Goal: Task Accomplishment & Management: Complete application form

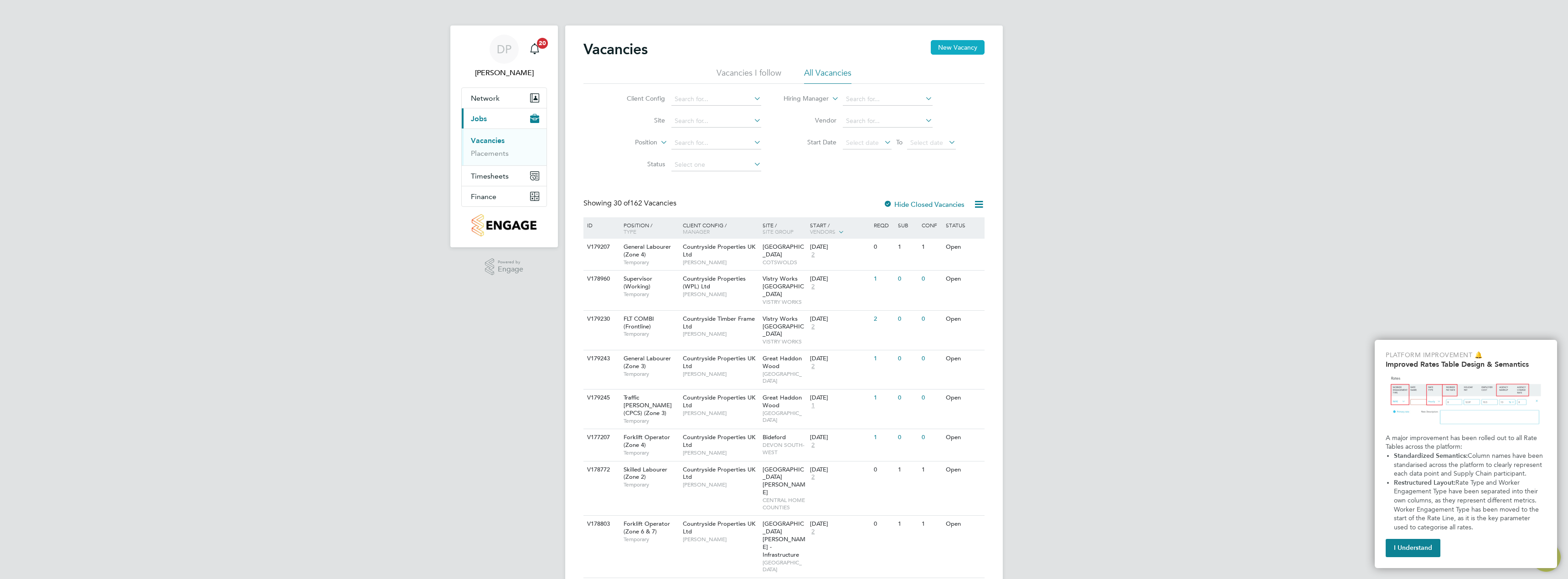
click at [960, 47] on button "New Vacancy" at bounding box center [957, 47] width 54 height 15
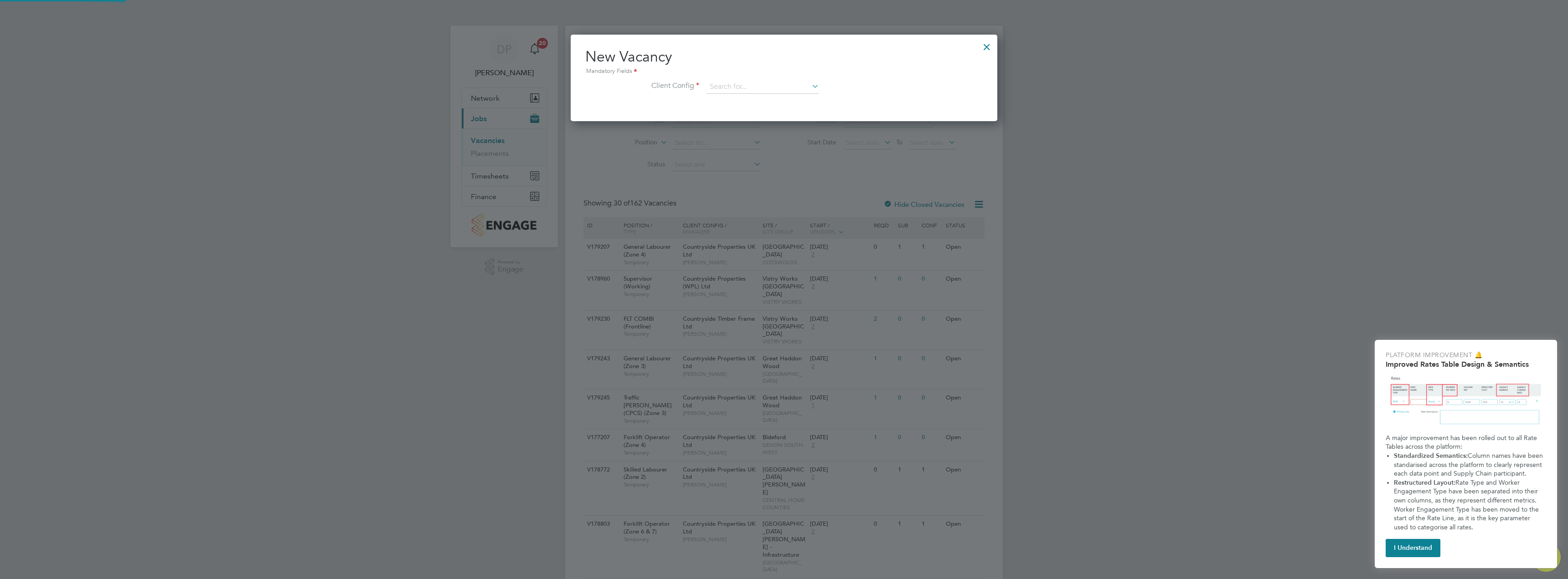
scroll to position [86, 427]
click at [754, 85] on input at bounding box center [763, 87] width 113 height 13
click at [786, 172] on li "Countryside Properties UK Ltd" at bounding box center [808, 174] width 205 height 12
type input "Countryside Properties UK Ltd"
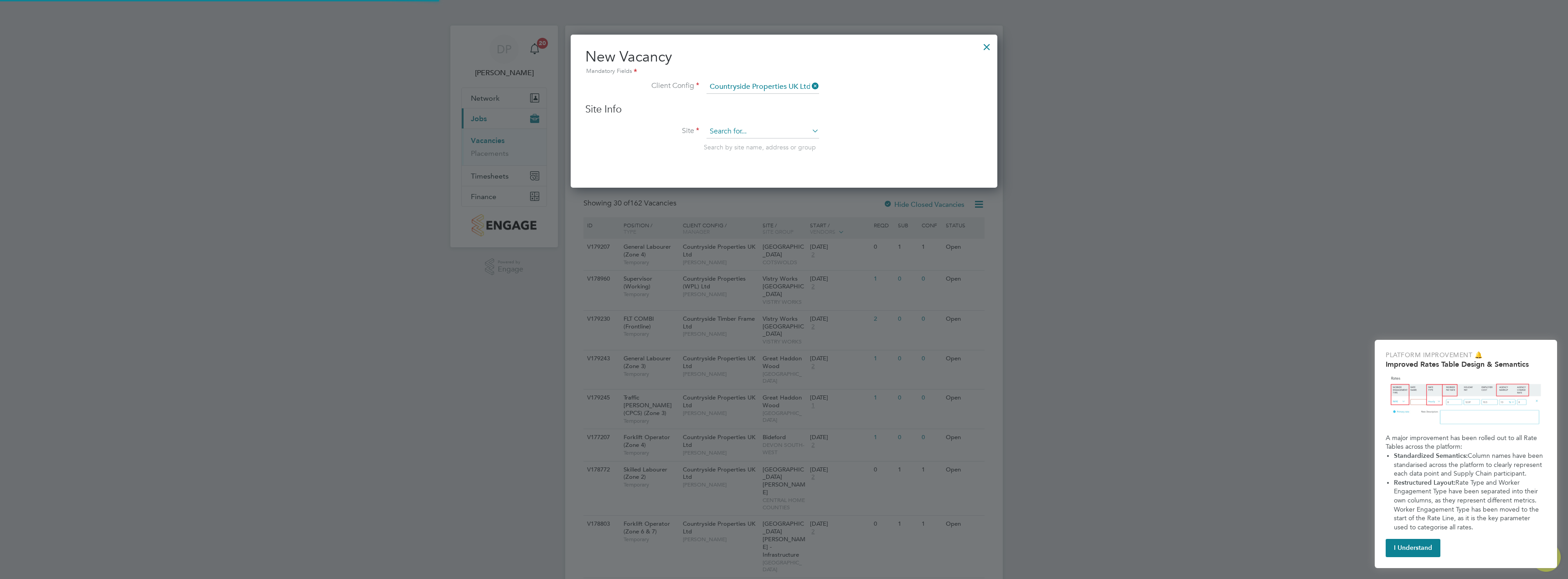
click at [754, 130] on input at bounding box center [763, 131] width 113 height 13
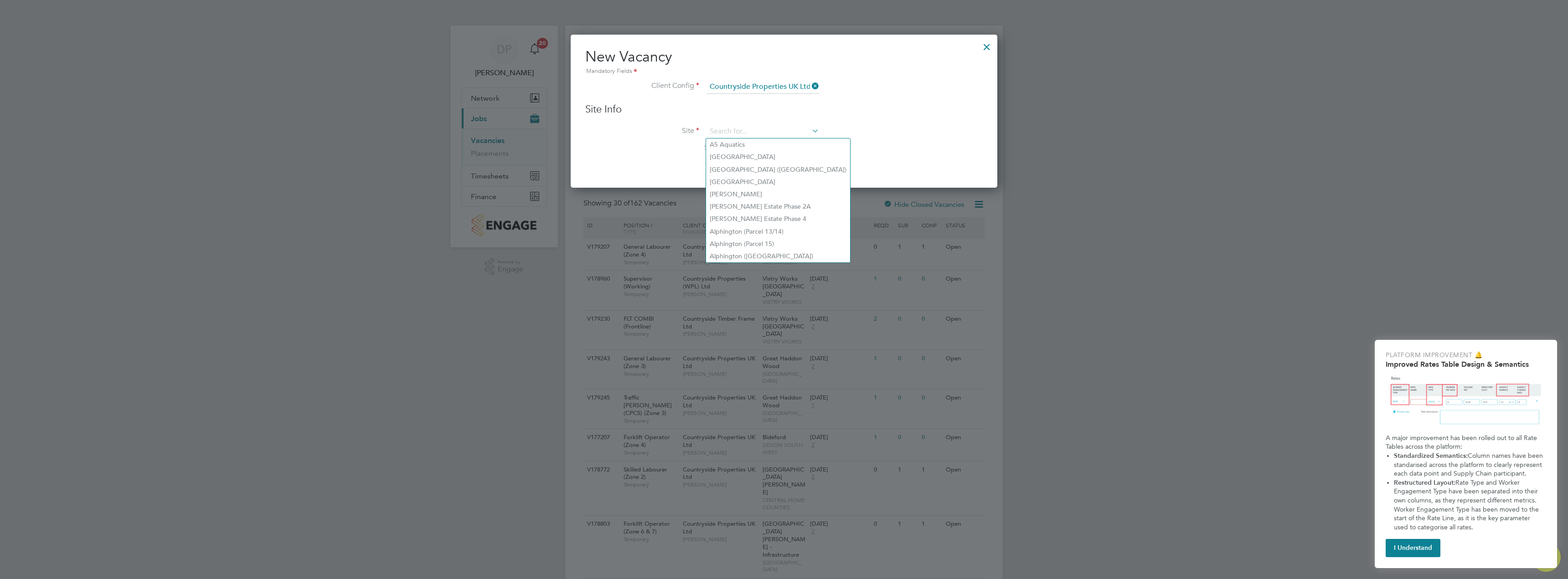
click at [810, 85] on icon at bounding box center [810, 86] width 0 height 13
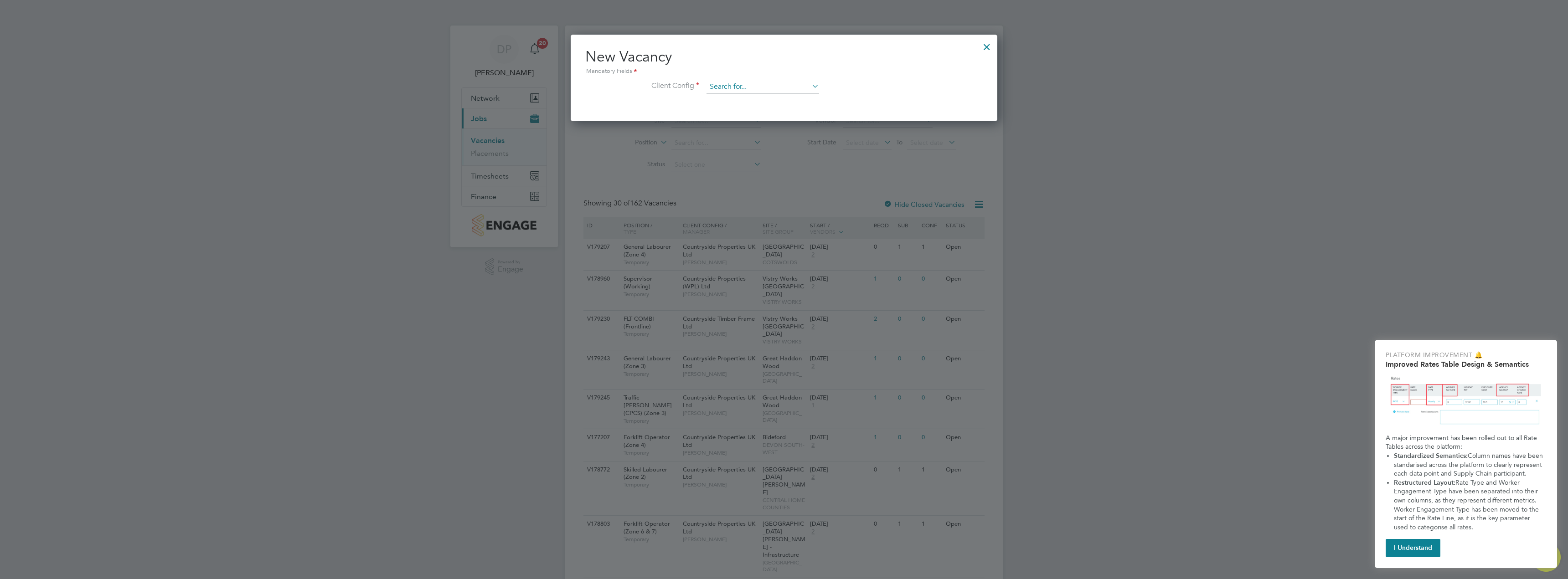
scroll to position [86, 427]
click at [771, 83] on input at bounding box center [763, 87] width 113 height 13
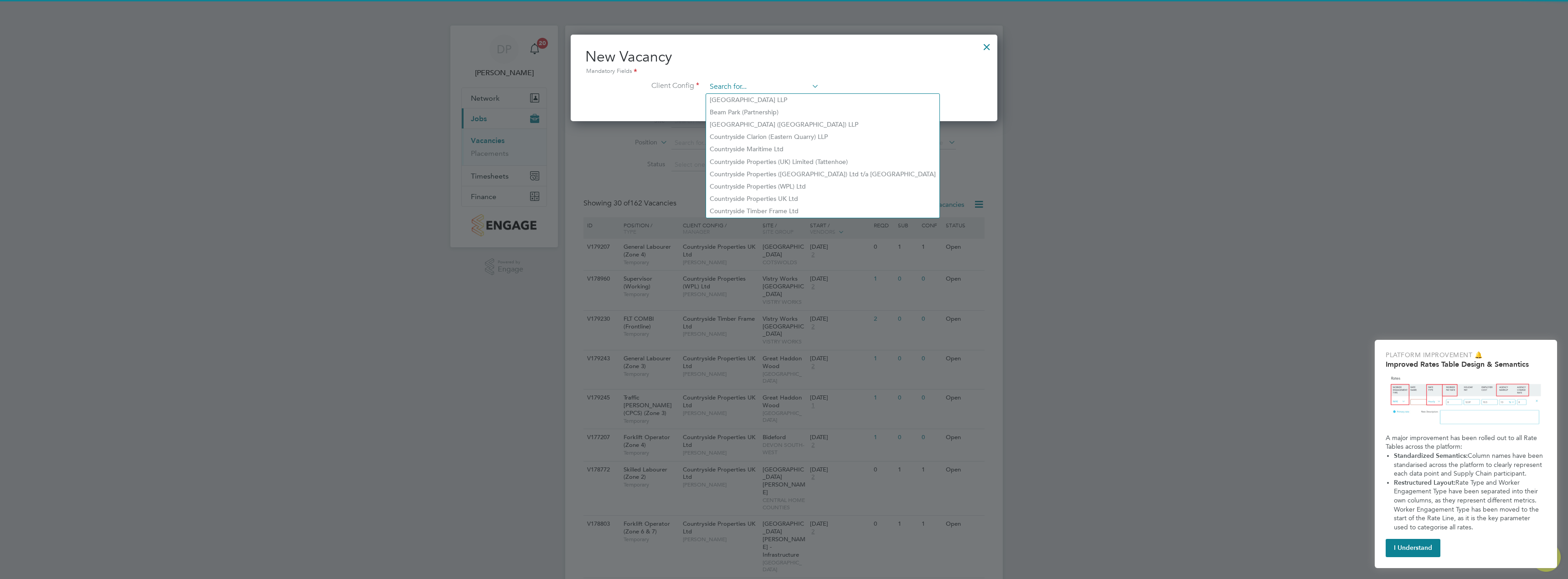
type input "t"
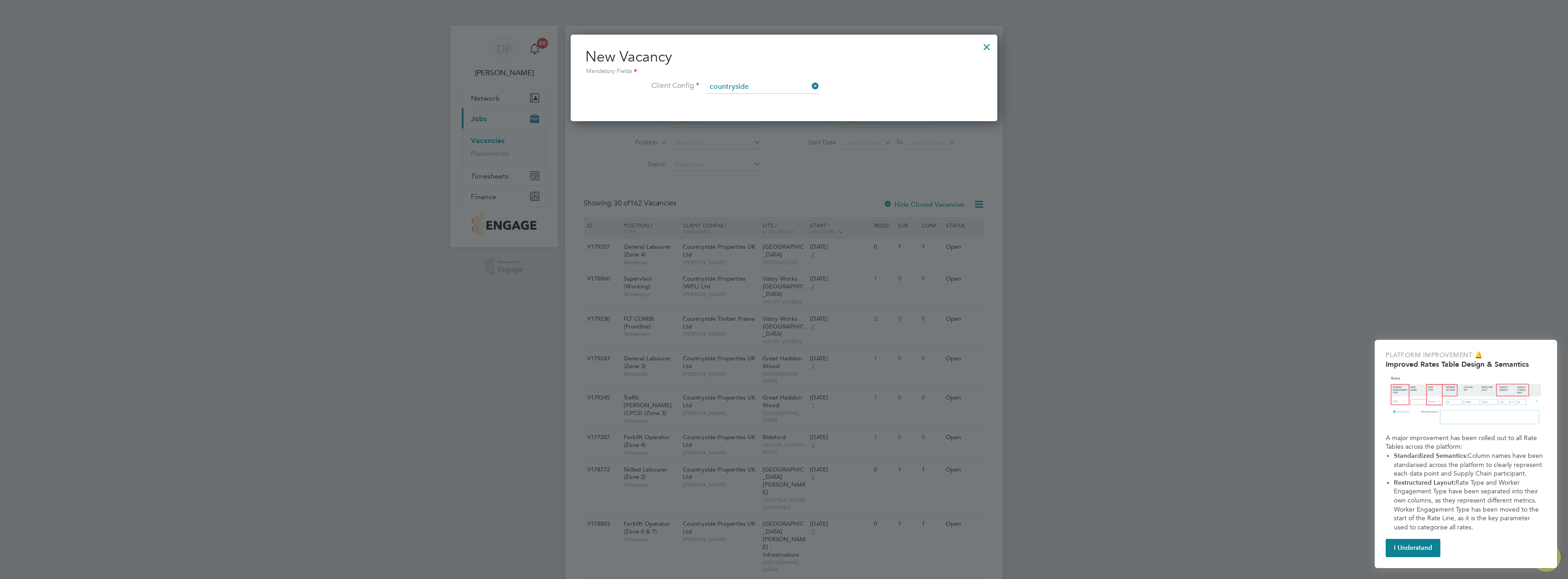
click at [822, 139] on li "Countryside Properties (UK) Limited (Tattenhoe)" at bounding box center [808, 137] width 205 height 12
type input "Countryside Properties (UK) Limited (Tattenhoe)"
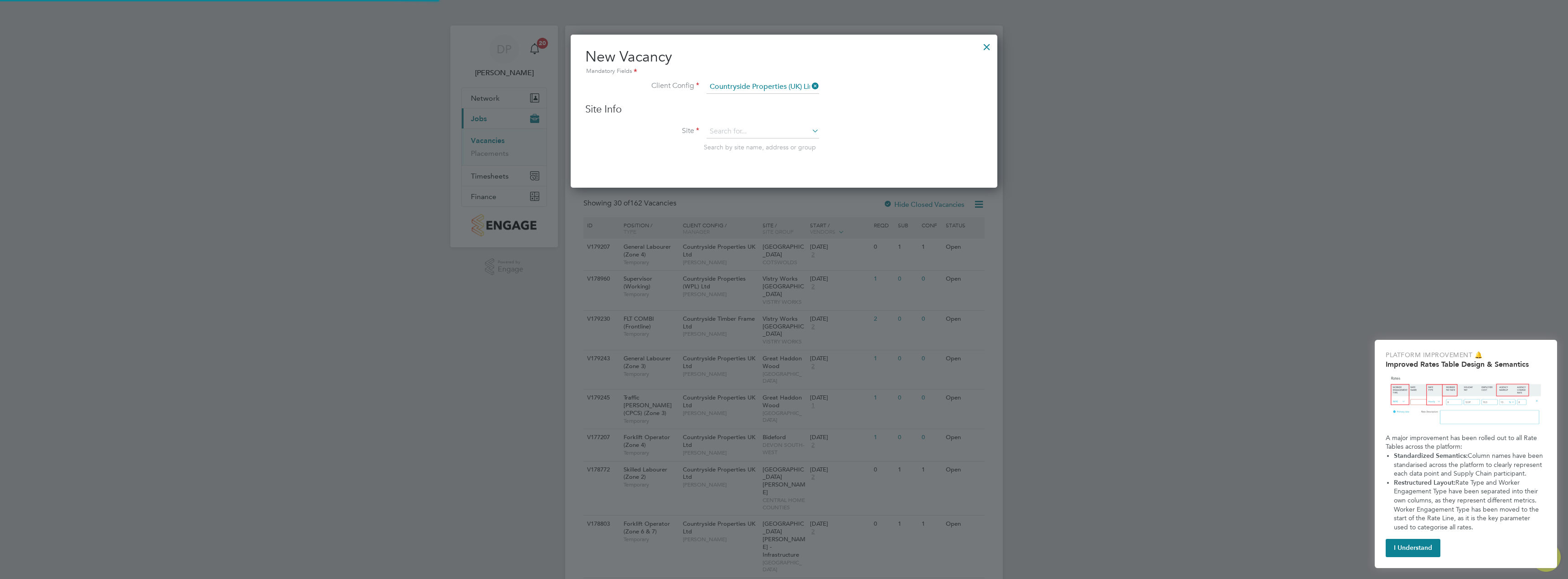
scroll to position [154, 427]
click at [754, 127] on input at bounding box center [763, 131] width 113 height 13
click at [792, 144] on li "[GEOGRAPHIC_DATA] Phase 3" at bounding box center [763, 145] width 113 height 12
type input "[GEOGRAPHIC_DATA] Phase 3"
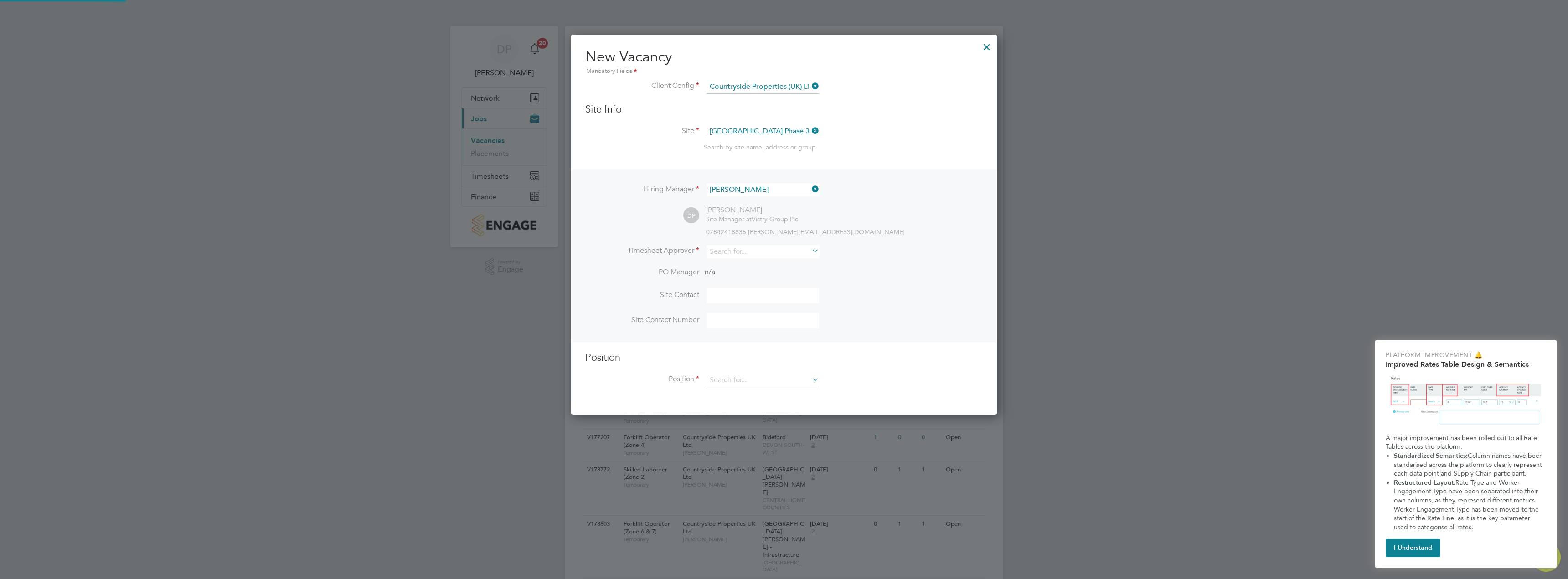
scroll to position [4, 4]
click at [749, 192] on input "[PERSON_NAME]" at bounding box center [763, 190] width 113 height 13
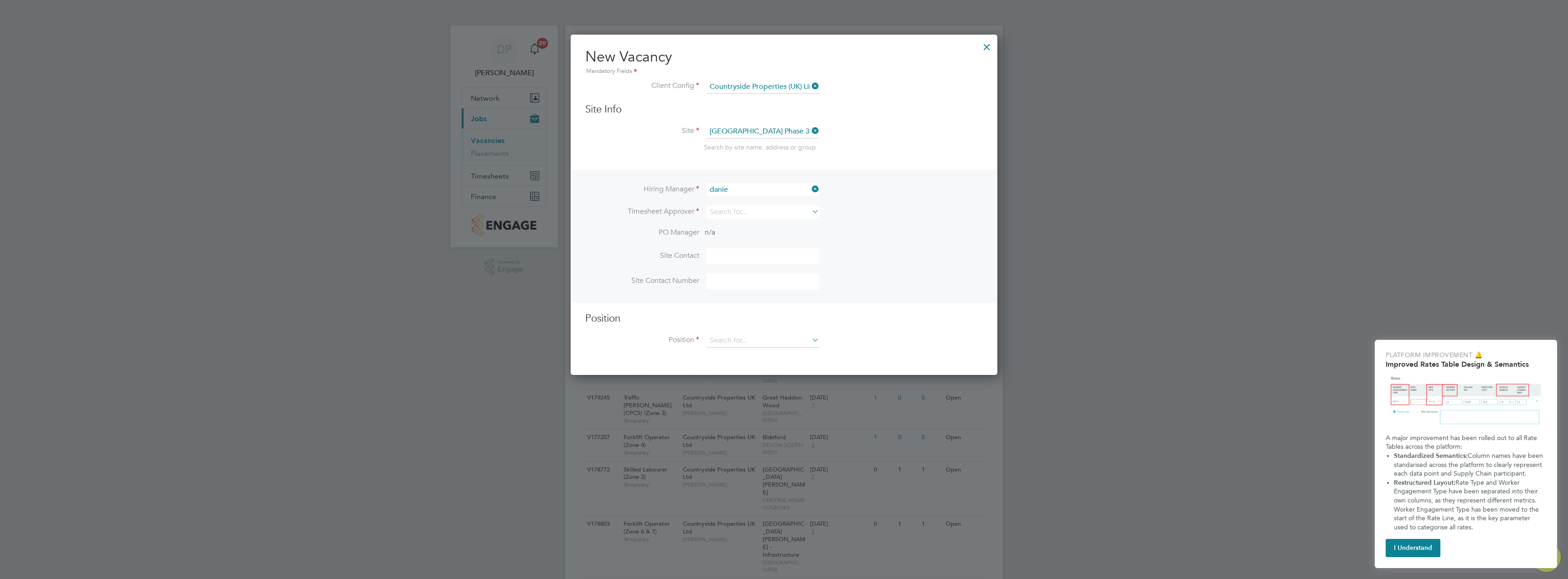
click at [749, 308] on li "[PERSON_NAME]" at bounding box center [774, 314] width 135 height 12
type input "[PERSON_NAME]"
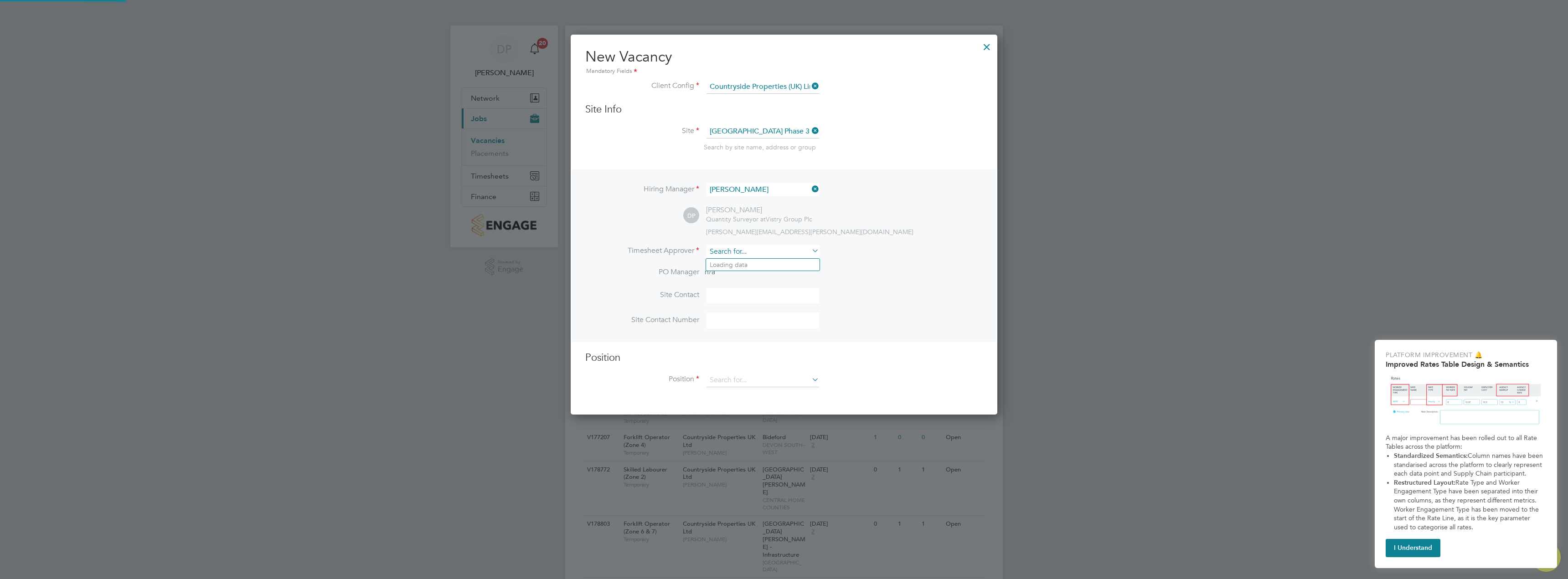
click at [743, 251] on input at bounding box center [763, 252] width 113 height 13
type input "d"
click at [782, 264] on li "Fredd ie [PERSON_NAME]" at bounding box center [763, 265] width 113 height 12
type input "[PERSON_NAME]"
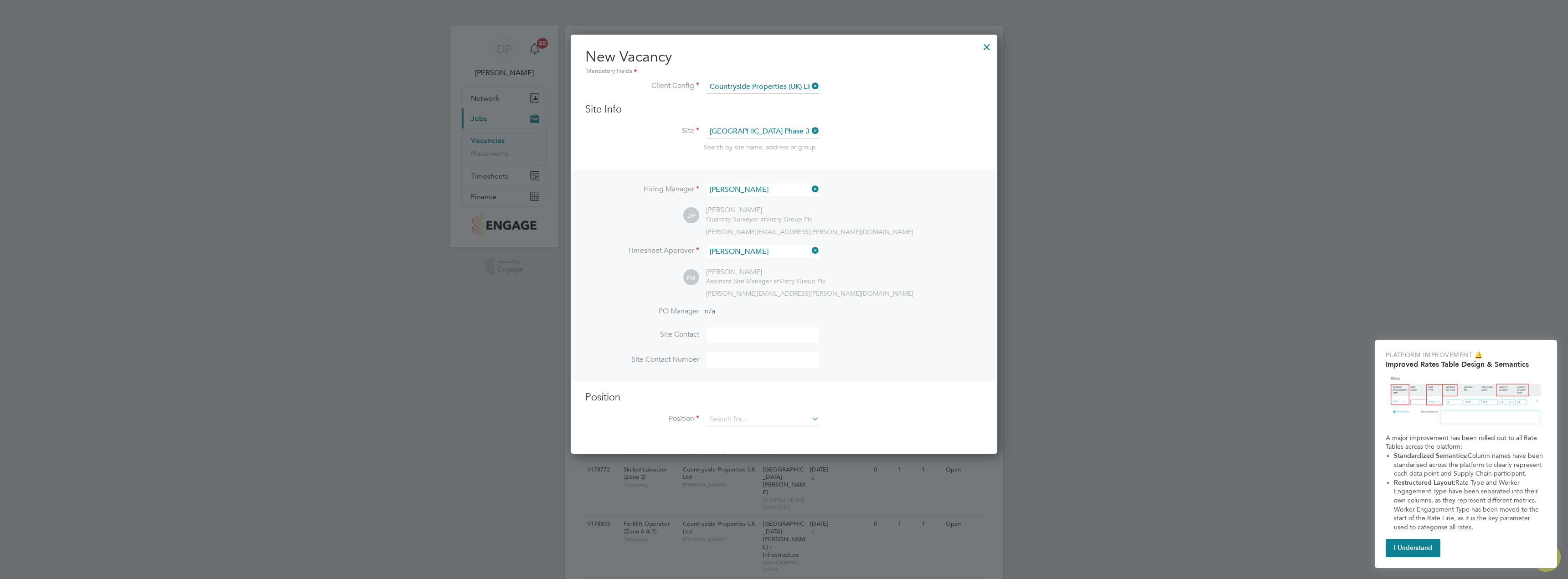
scroll to position [420, 427]
click at [731, 333] on input at bounding box center [763, 335] width 113 height 16
type input "[PERSON_NAME]"
drag, startPoint x: 734, startPoint y: 365, endPoint x: 747, endPoint y: 368, distance: 13.3
click at [734, 365] on input at bounding box center [763, 360] width 113 height 16
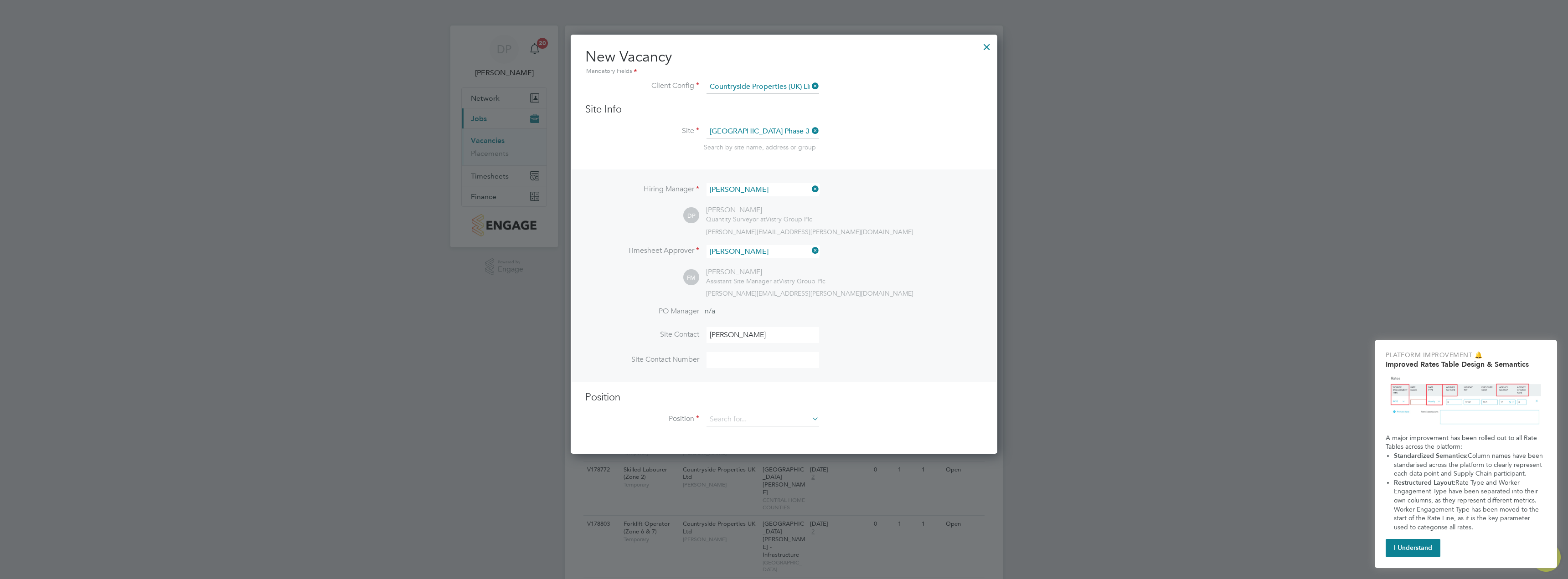
type input "07436 031 093"
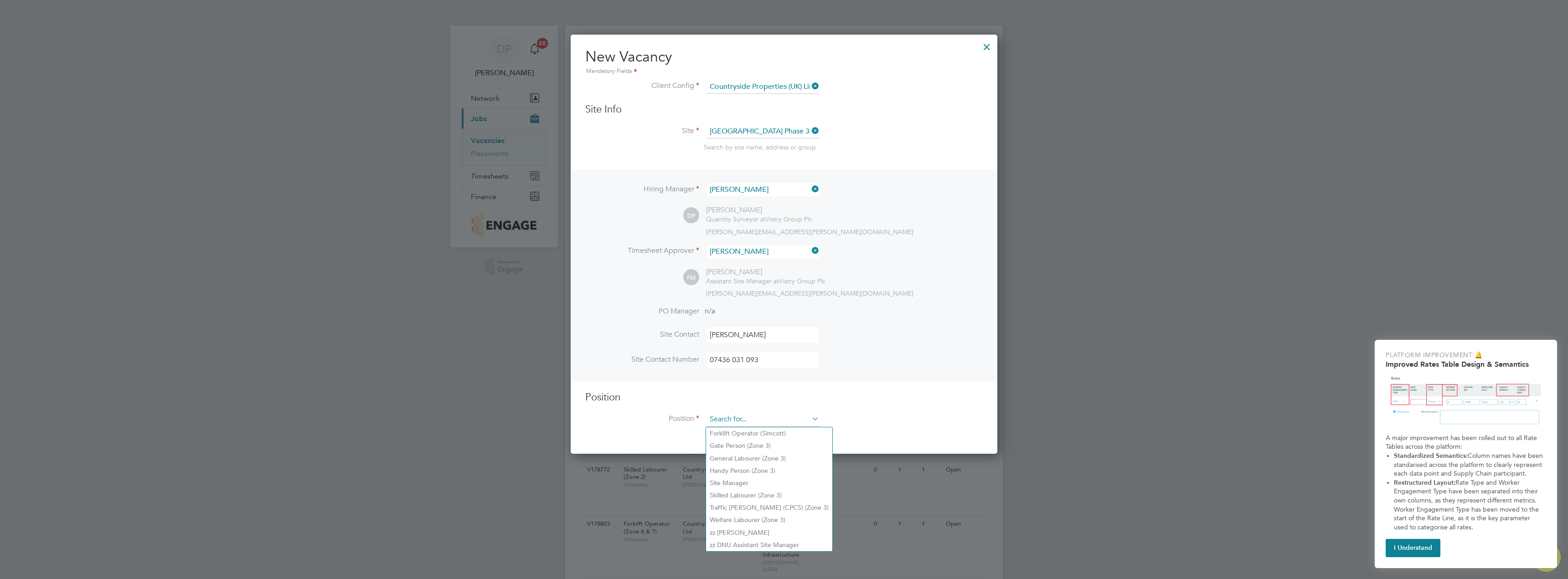
click at [746, 415] on input at bounding box center [763, 419] width 113 height 13
click at [780, 454] on li "General Labourer (Zone 3)" at bounding box center [769, 459] width 126 height 12
type input "General Labourer (Zone 3)"
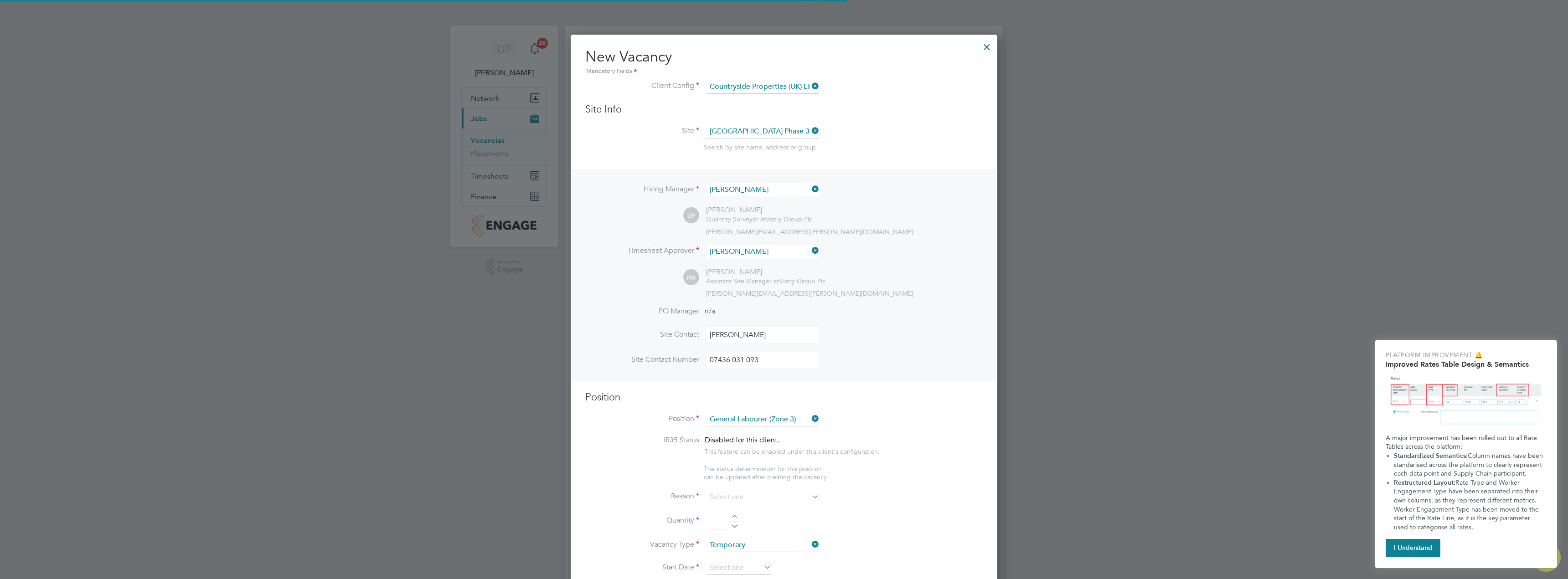
type textarea "- General labouring duties - Supporting the trades on site - Moving materials a…"
click at [750, 512] on input at bounding box center [763, 515] width 113 height 13
click at [755, 516] on input at bounding box center [763, 515] width 113 height 13
click at [749, 547] on li "Extra Work" at bounding box center [763, 551] width 113 height 12
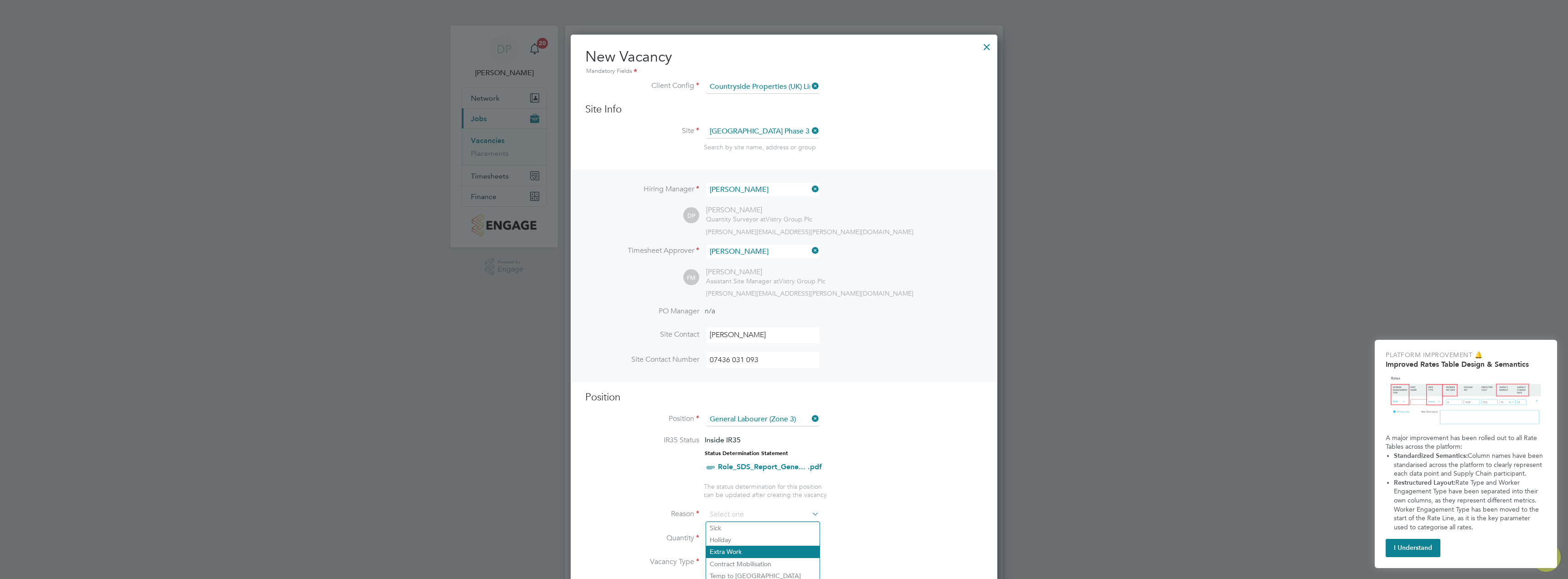
type input "Extra Work"
click at [736, 537] on div at bounding box center [734, 535] width 8 height 6
type input "1"
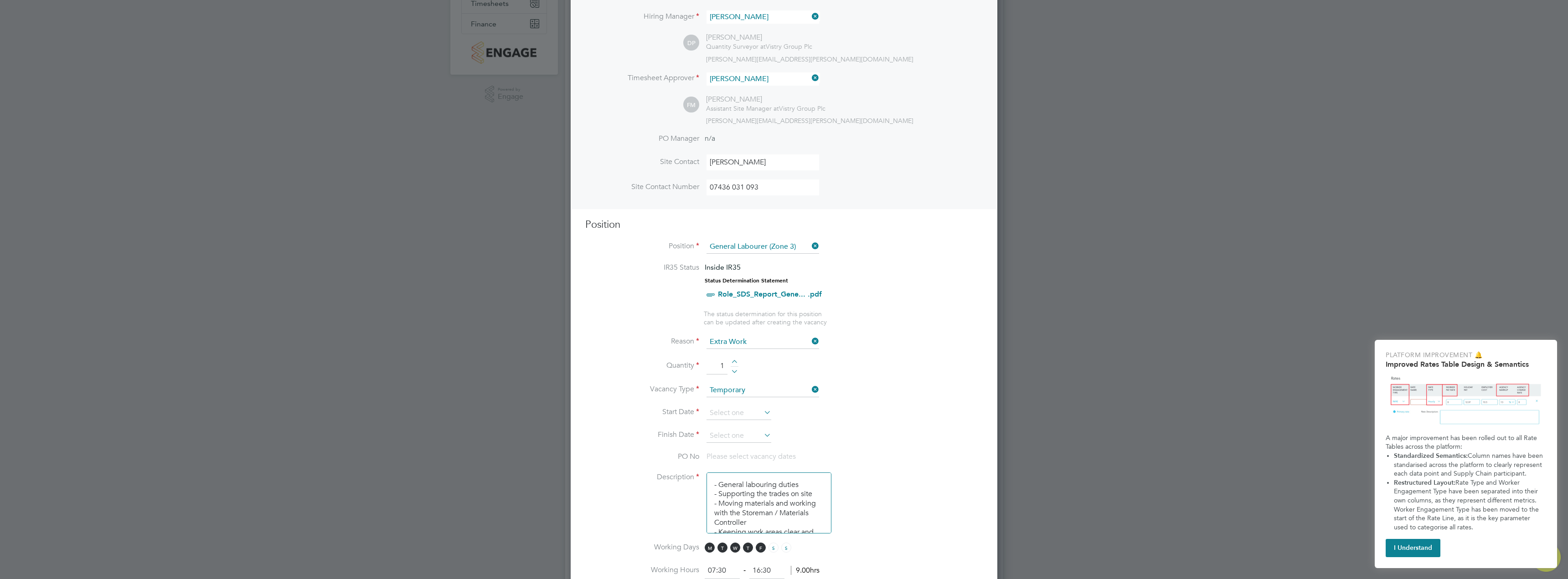
scroll to position [182, 0]
click at [738, 404] on input at bounding box center [739, 403] width 65 height 13
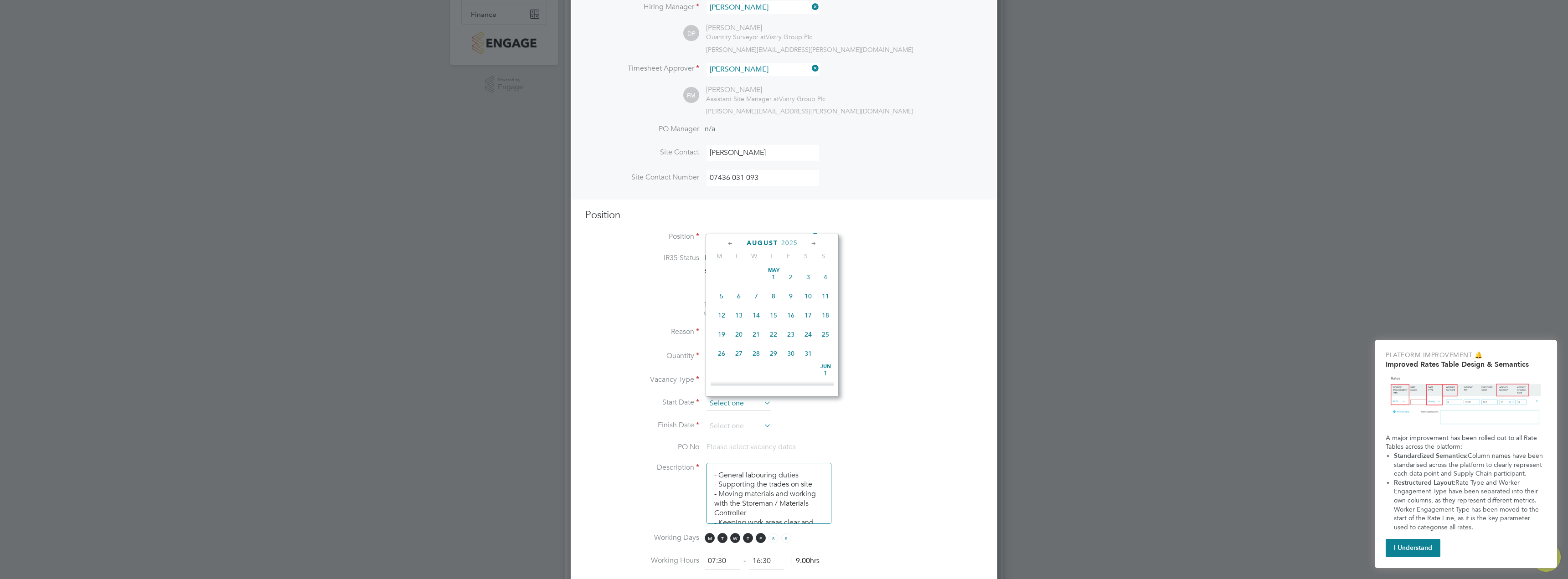
scroll to position [355, 0]
click at [723, 314] on span "25" at bounding box center [721, 306] width 17 height 17
click at [748, 425] on input at bounding box center [739, 426] width 65 height 13
click at [859, 414] on li "Start Date [DATE]" at bounding box center [784, 407] width 397 height 23
click at [750, 403] on input "[DATE]" at bounding box center [739, 403] width 65 height 13
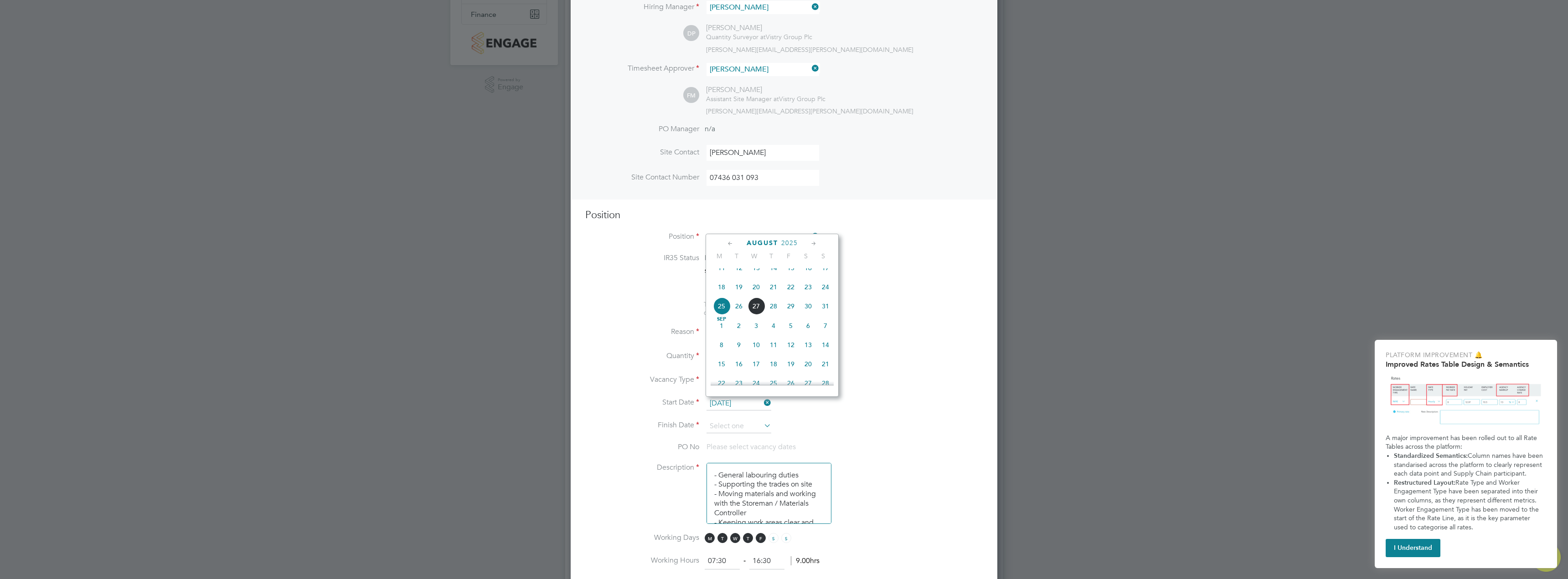
click at [740, 314] on span "26" at bounding box center [739, 306] width 17 height 17
type input "[DATE]"
click at [753, 425] on input at bounding box center [739, 426] width 65 height 13
click at [817, 357] on span "7" at bounding box center [825, 348] width 17 height 17
type input "[DATE]"
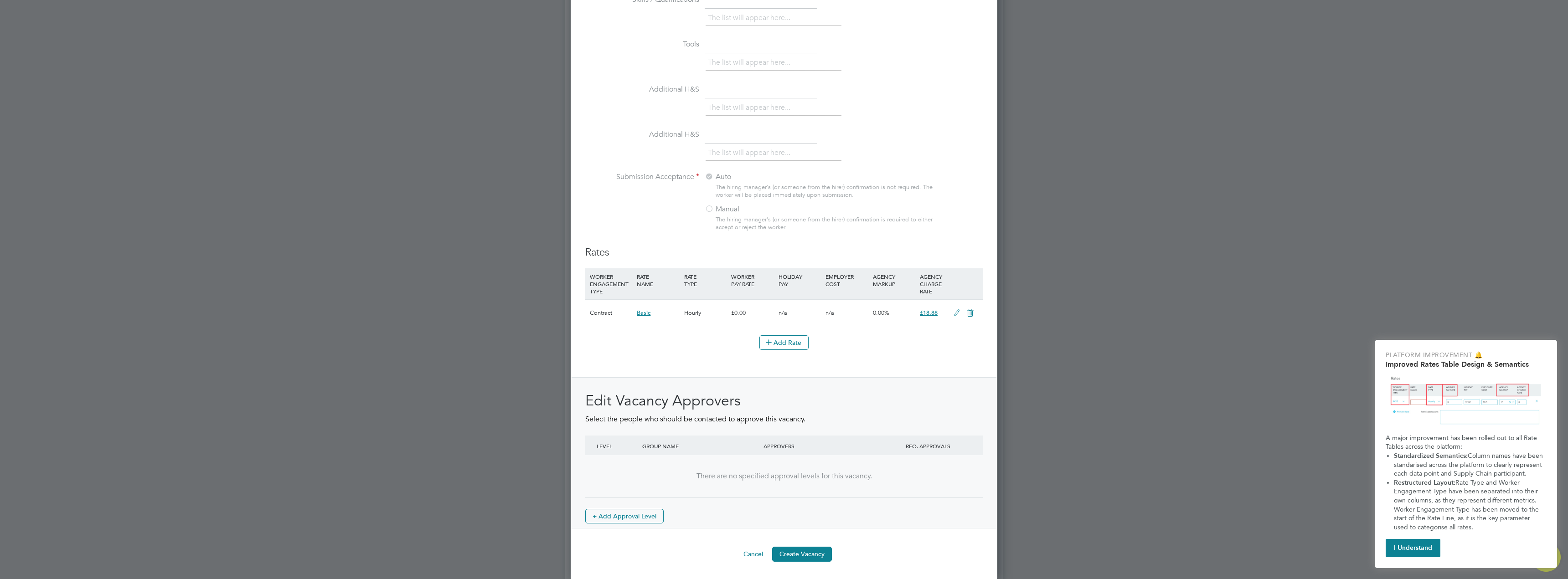
scroll to position [834, 0]
click at [812, 551] on button "Create Vacancy" at bounding box center [802, 553] width 60 height 15
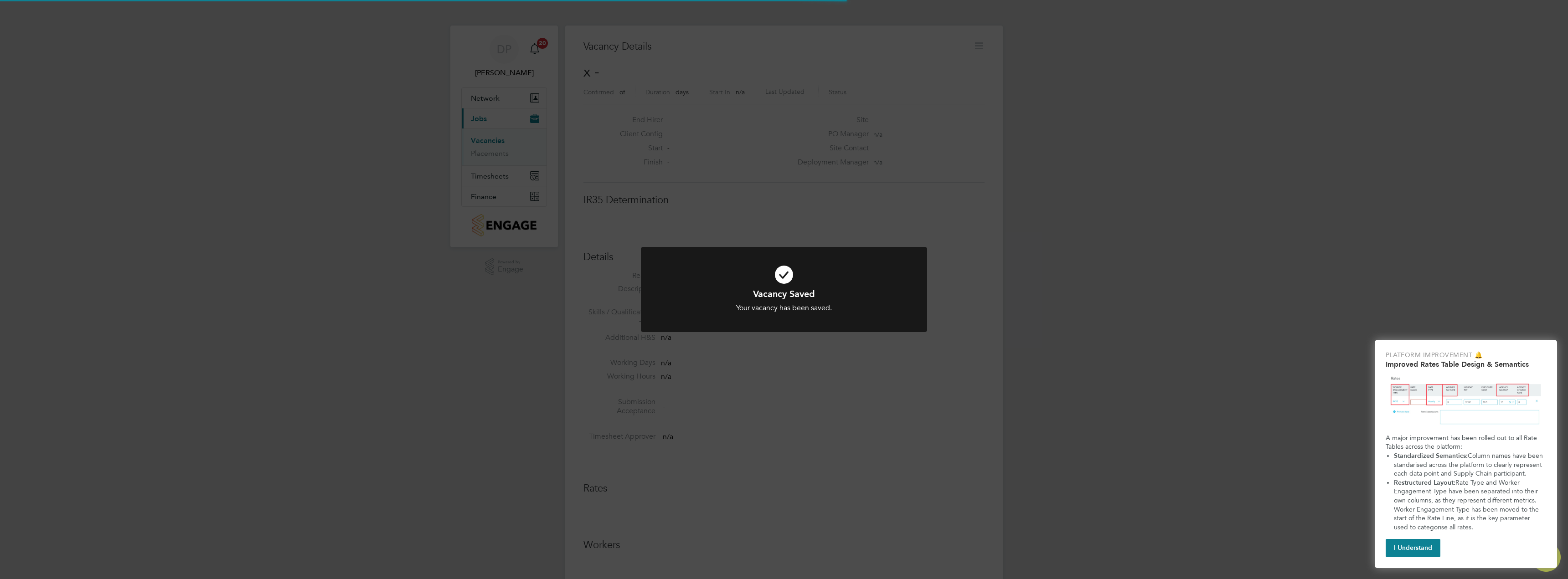
click at [920, 160] on div "Vacancy Saved Your vacancy has been saved. Cancel Okay" at bounding box center [784, 290] width 1568 height 579
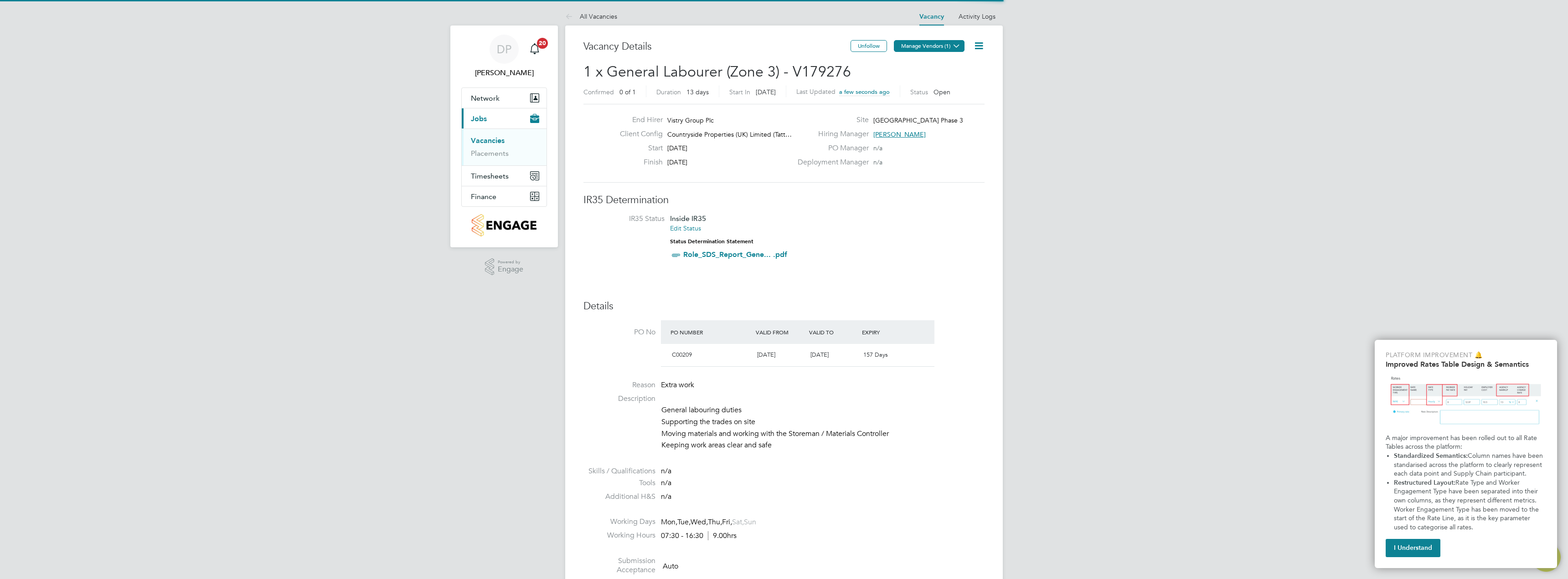
scroll to position [15, 86]
click at [929, 45] on button "Manage Vendors (1)" at bounding box center [929, 46] width 71 height 12
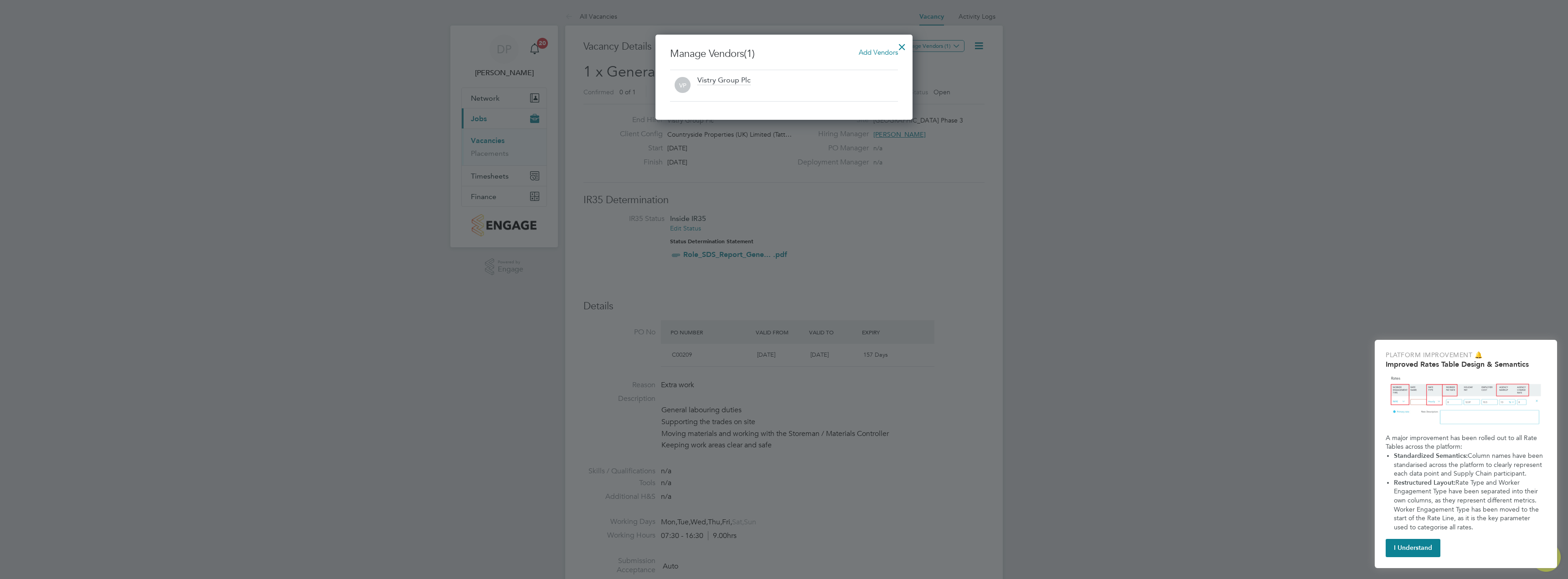
scroll to position [0, 0]
click at [873, 50] on span "Add Vendors" at bounding box center [878, 52] width 39 height 9
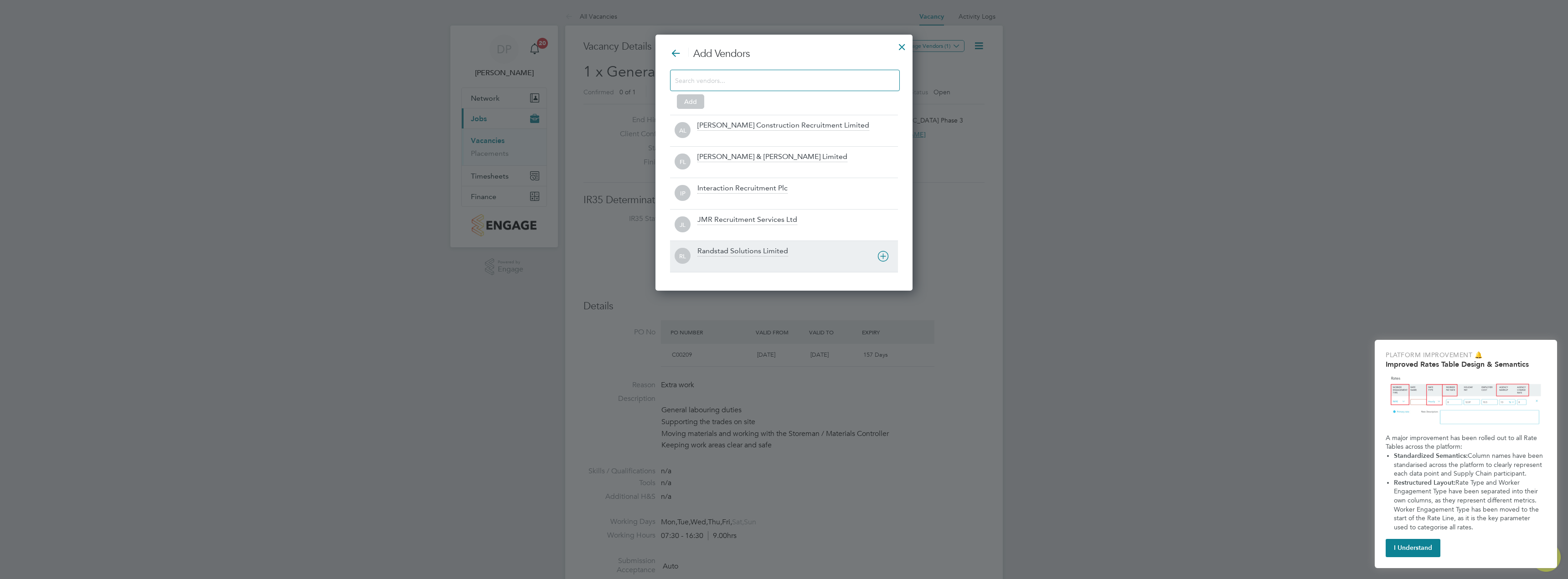
click at [738, 253] on div "Randstad Solutions Limited" at bounding box center [743, 251] width 91 height 10
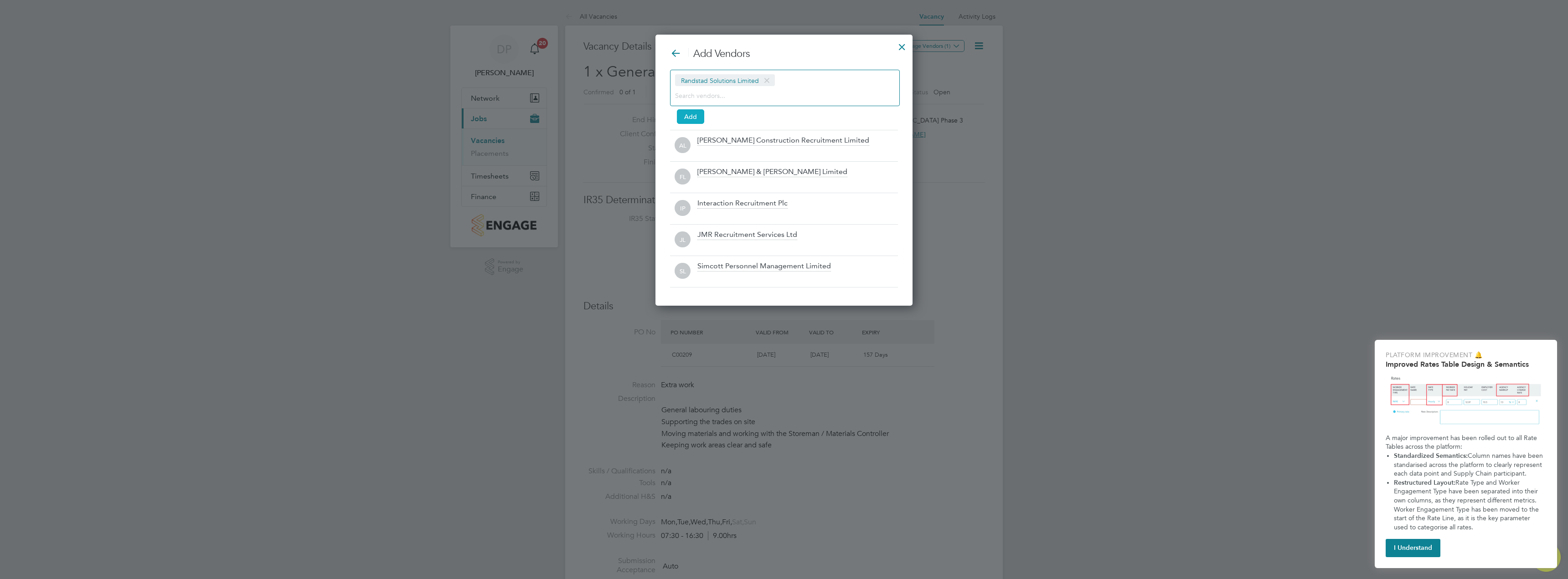
click at [692, 117] on button "Add" at bounding box center [690, 117] width 27 height 15
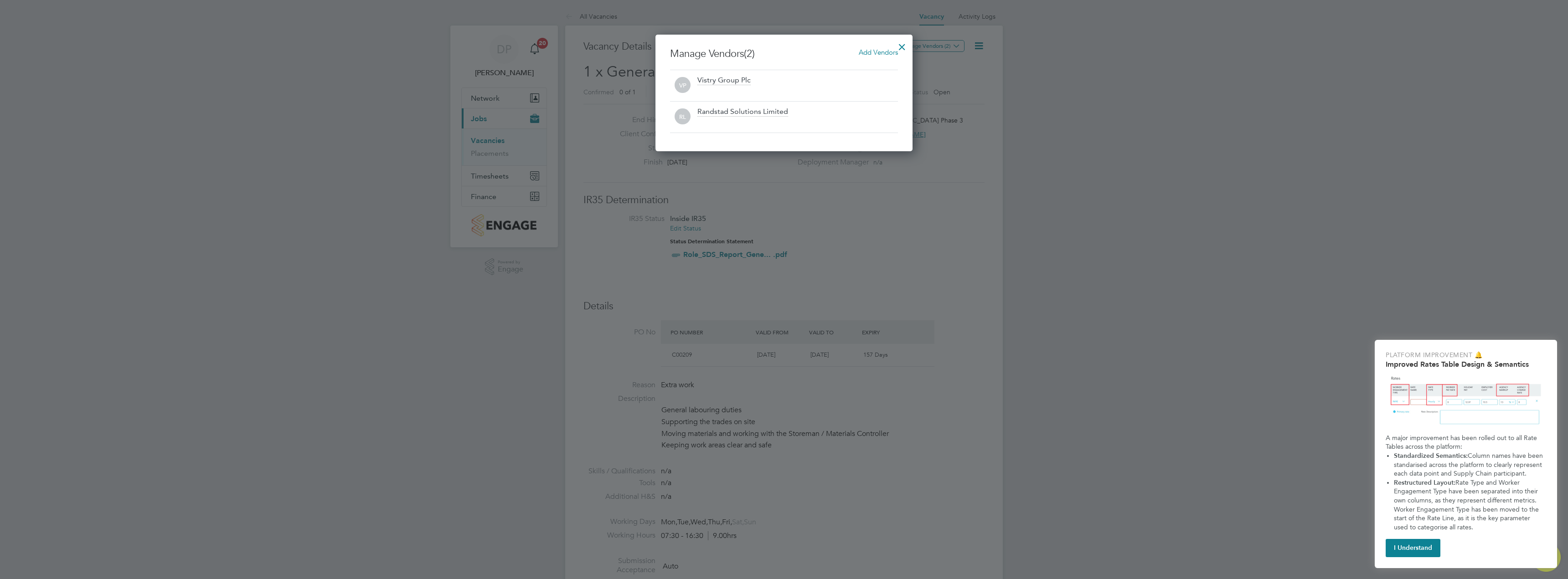
click at [902, 44] on div at bounding box center [901, 44] width 16 height 16
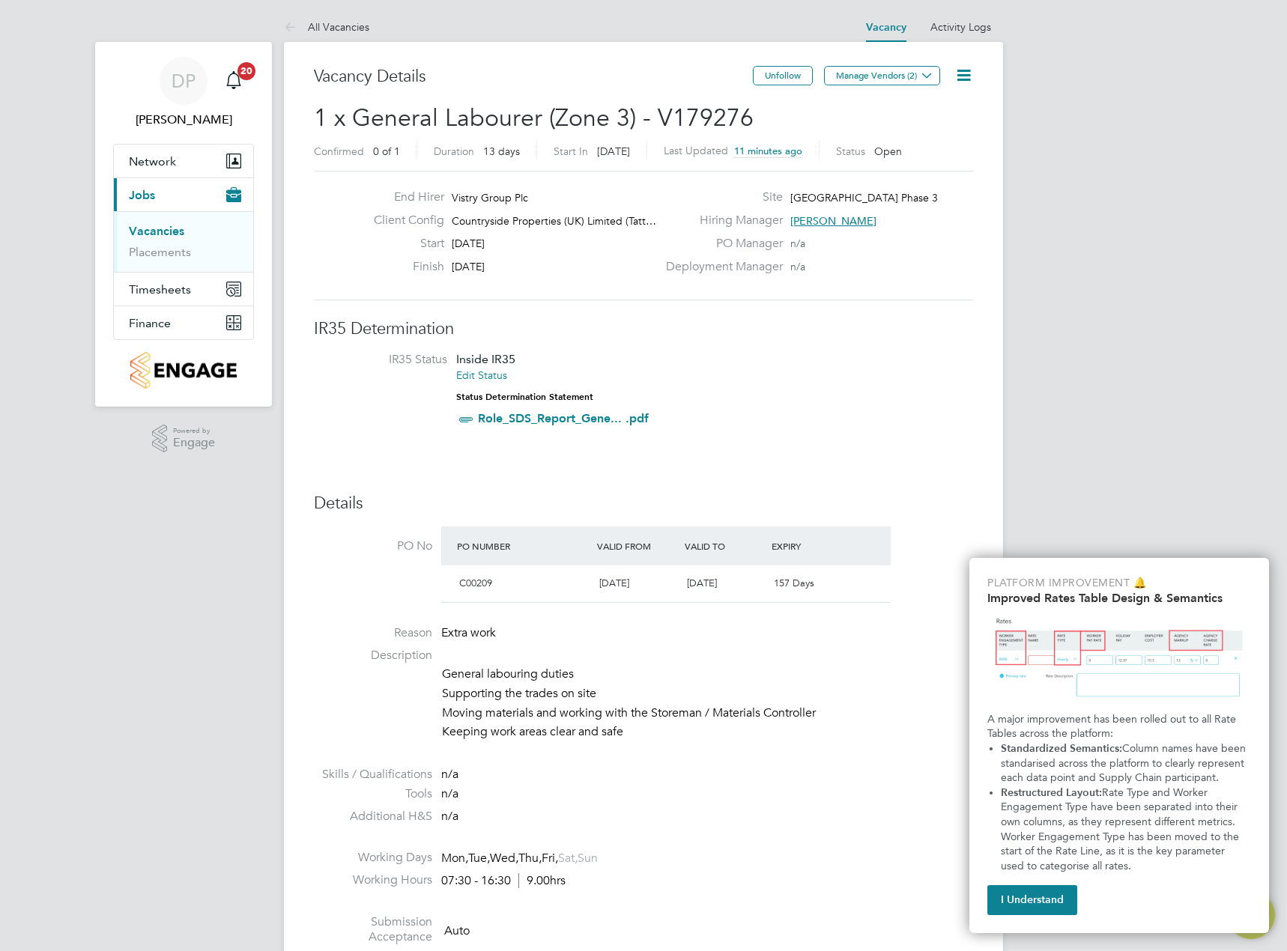
click at [1051, 908] on button "I Understand" at bounding box center [1032, 900] width 90 height 30
